Goal: Task Accomplishment & Management: Manage account settings

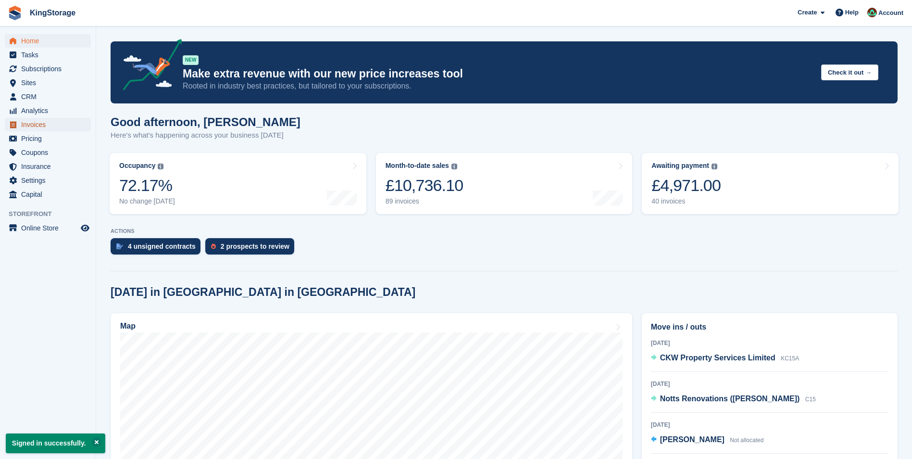
click at [34, 127] on span "Invoices" at bounding box center [50, 124] width 58 height 13
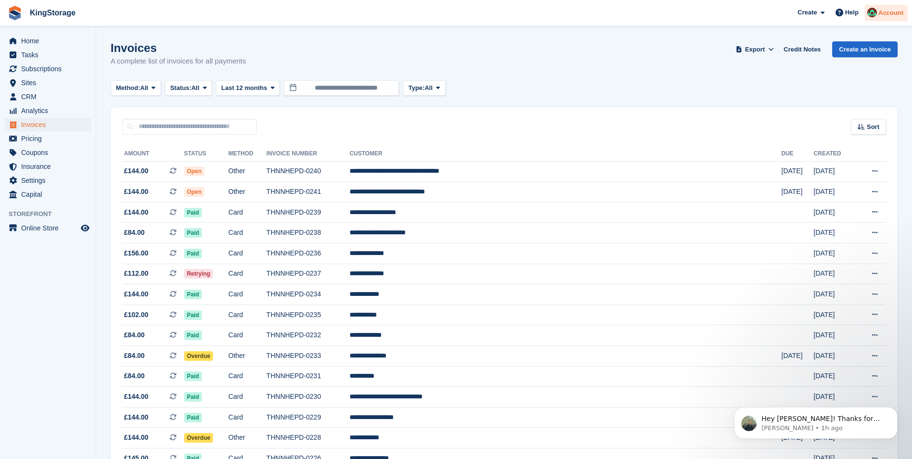
click at [882, 18] on div "Account" at bounding box center [886, 13] width 43 height 17
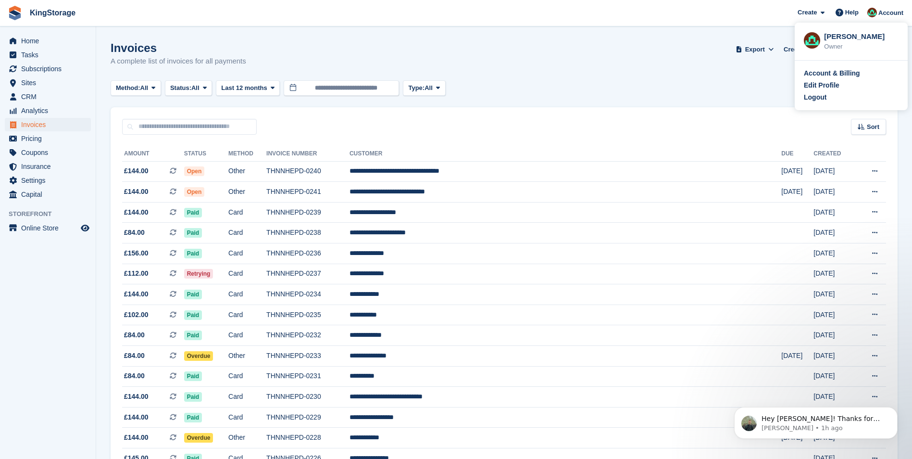
click at [818, 95] on div "Logout" at bounding box center [815, 97] width 23 height 10
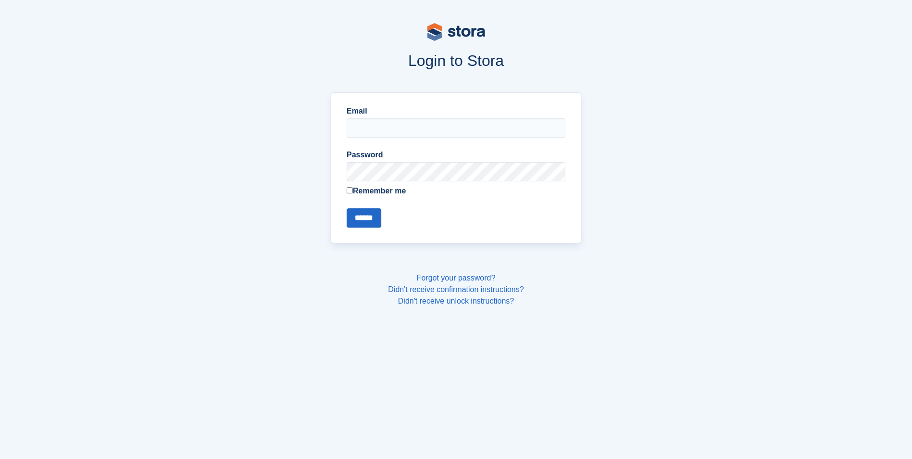
type input "**********"
